Goal: Transaction & Acquisition: Purchase product/service

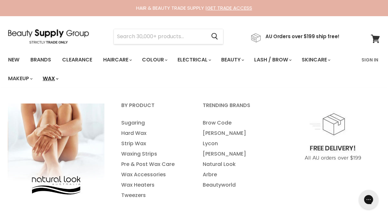
click at [46, 77] on link "Wax" at bounding box center [50, 79] width 25 height 14
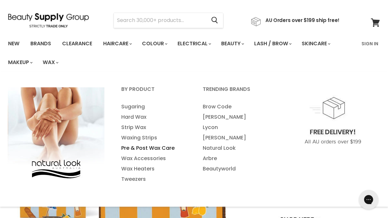
scroll to position [17, 0]
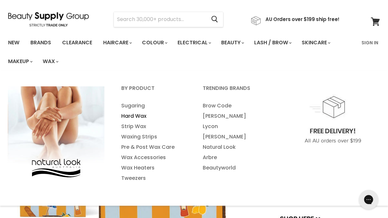
click at [139, 115] on link "Hard Wax" at bounding box center [153, 116] width 80 height 10
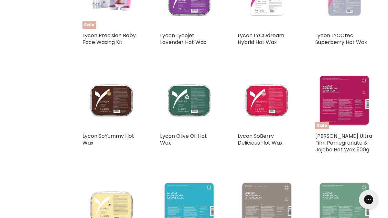
scroll to position [1028, 0]
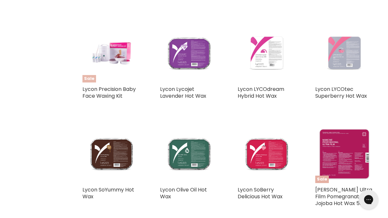
click at [119, 60] on img "Main content" at bounding box center [111, 53] width 39 height 58
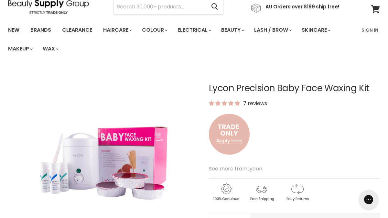
scroll to position [16, 0]
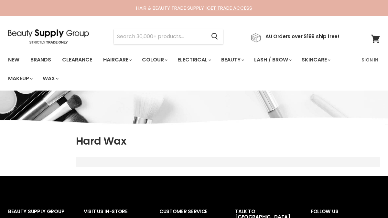
scroll to position [1041, 0]
